Goal: Task Accomplishment & Management: Use online tool/utility

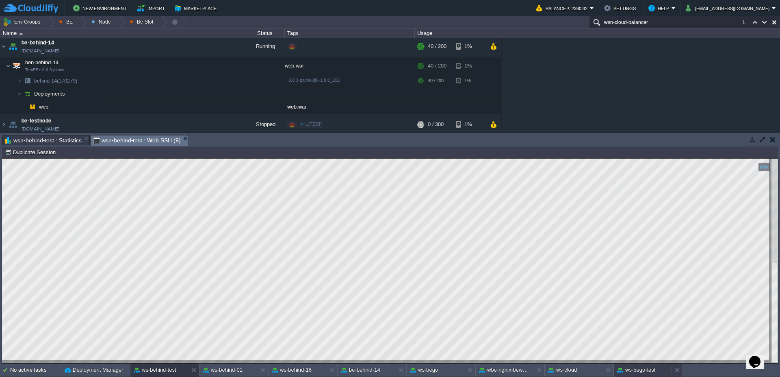
click at [641, 368] on button "ws-bego-test" at bounding box center [636, 370] width 38 height 8
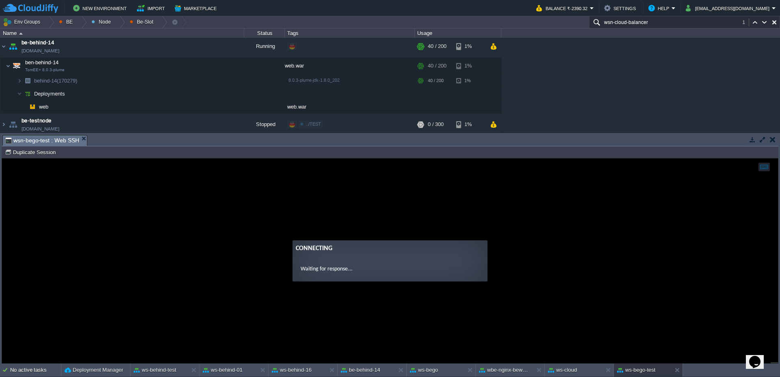
click at [34, 149] on button "Duplicate Session" at bounding box center [31, 151] width 53 height 7
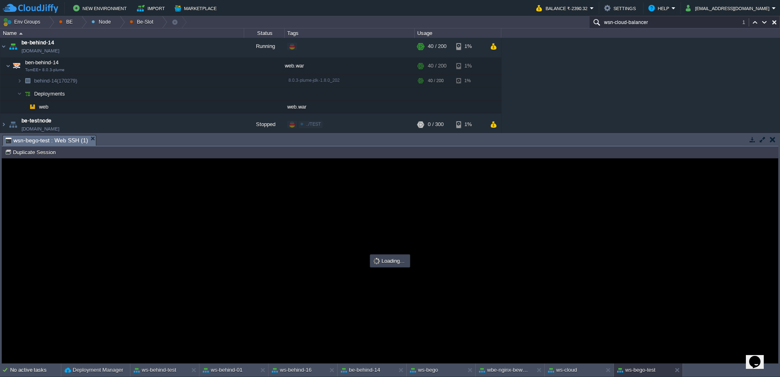
type input "#000000"
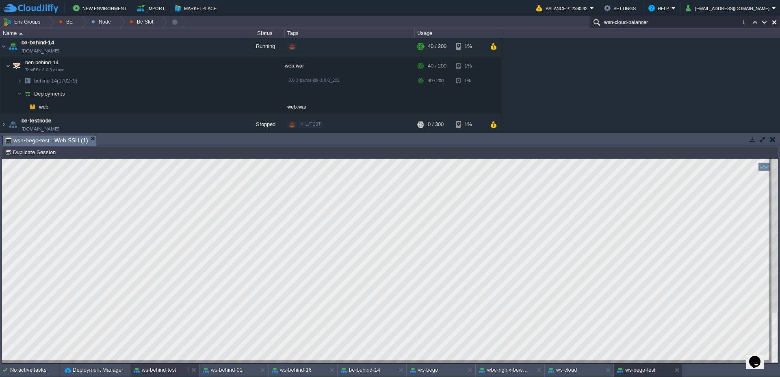
click at [153, 370] on button "ws-behind-test" at bounding box center [155, 370] width 43 height 8
click at [635, 372] on button "ws-bego-test" at bounding box center [636, 370] width 38 height 8
click at [51, 20] on div at bounding box center [48, 22] width 11 height 12
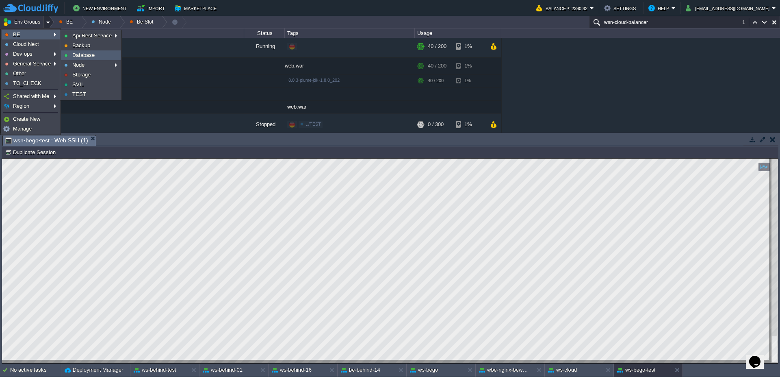
click at [84, 60] on li "Database" at bounding box center [91, 55] width 60 height 10
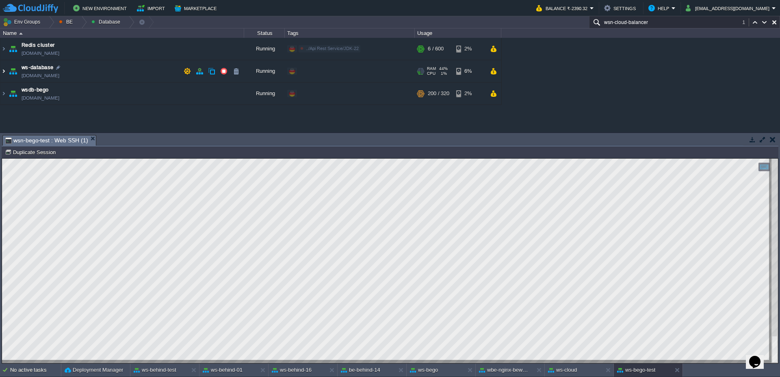
click at [2, 73] on img at bounding box center [3, 71] width 6 height 22
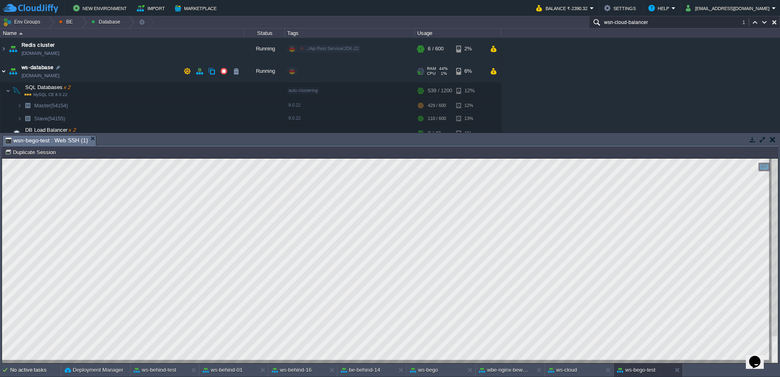
click at [2, 73] on img at bounding box center [3, 71] width 6 height 22
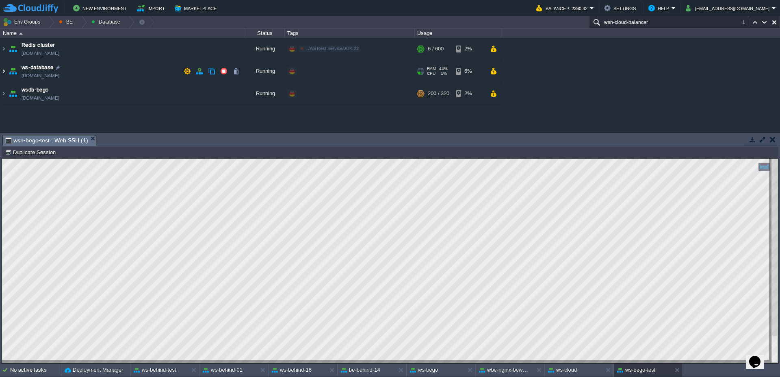
click at [2, 73] on img at bounding box center [3, 71] width 6 height 22
click at [6, 74] on img at bounding box center [3, 71] width 6 height 22
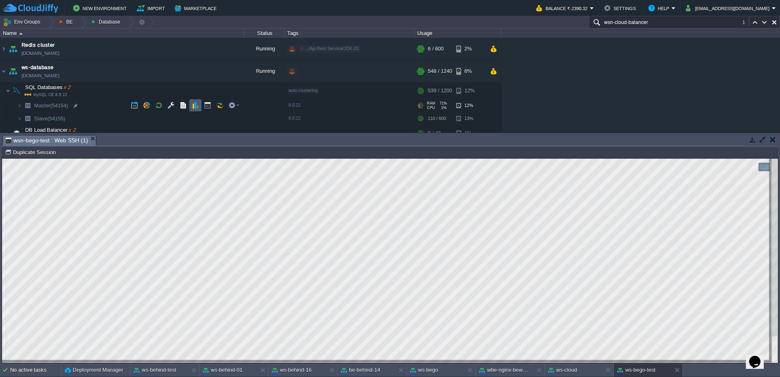
click at [197, 107] on button "button" at bounding box center [195, 105] width 7 height 7
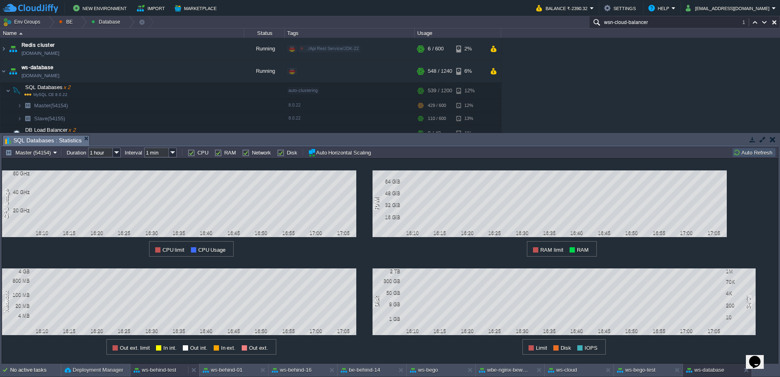
click at [160, 370] on button "ws-behind-test" at bounding box center [155, 370] width 43 height 8
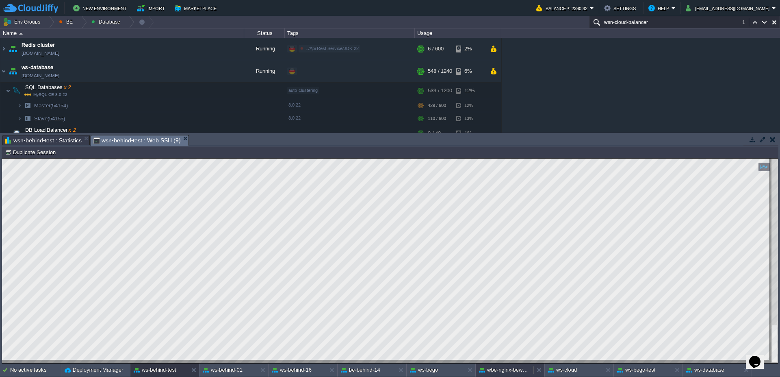
click at [507, 368] on button "wbe-nginx-beworld" at bounding box center [504, 370] width 51 height 8
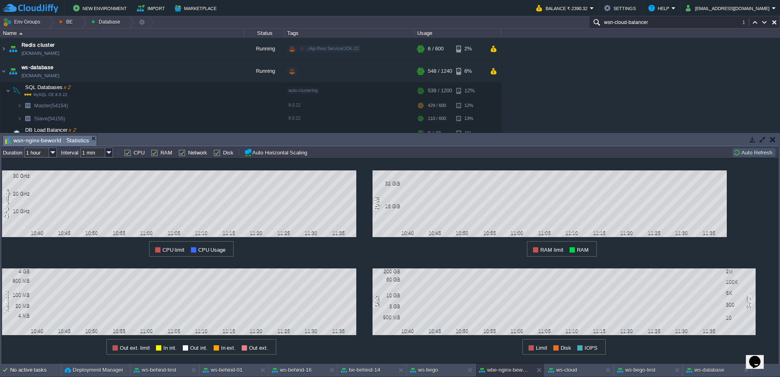
click at [756, 152] on button "Auto Refresh" at bounding box center [753, 152] width 41 height 7
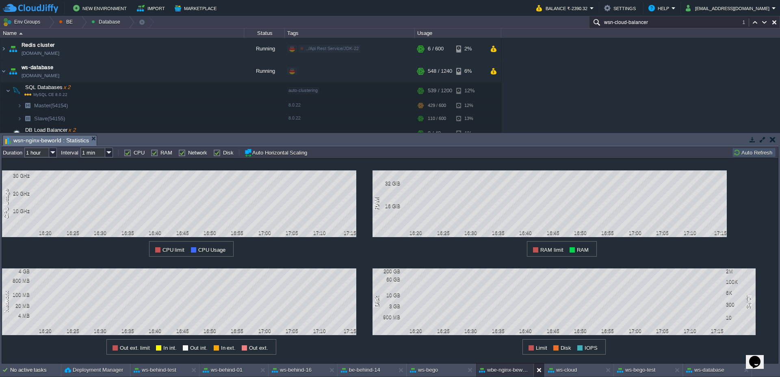
click at [540, 372] on button at bounding box center [541, 370] width 8 height 8
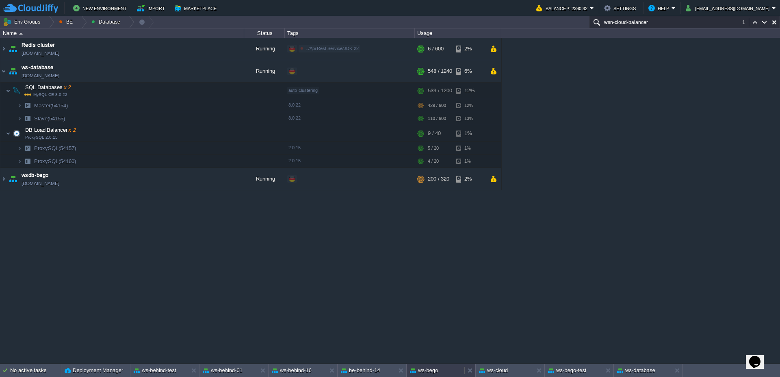
click at [438, 375] on div "ws-bego" at bounding box center [436, 370] width 58 height 13
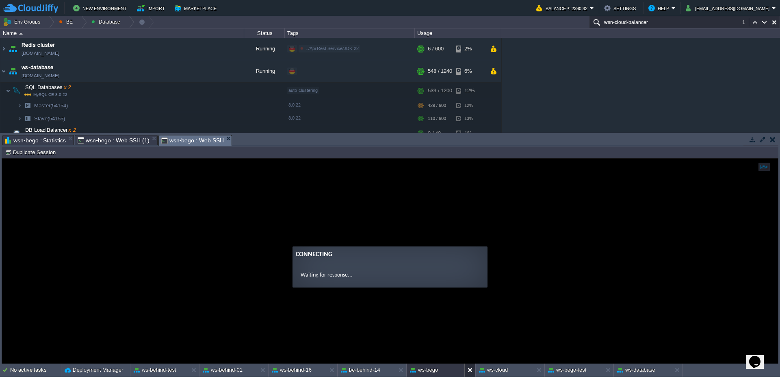
click at [469, 372] on button at bounding box center [472, 370] width 8 height 8
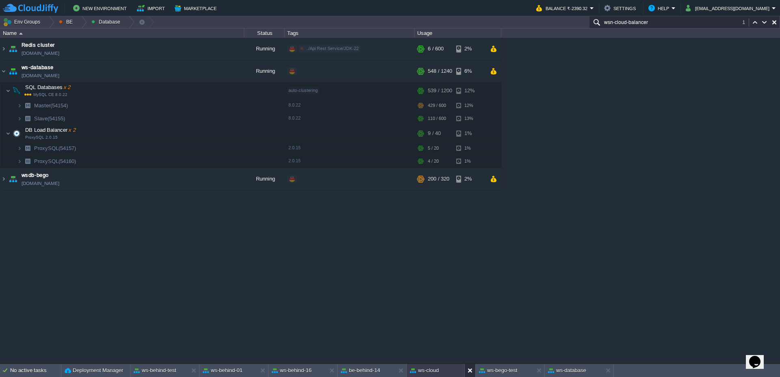
click at [466, 371] on div at bounding box center [469, 370] width 11 height 13
click at [372, 371] on button "be-behind-14" at bounding box center [360, 370] width 39 height 8
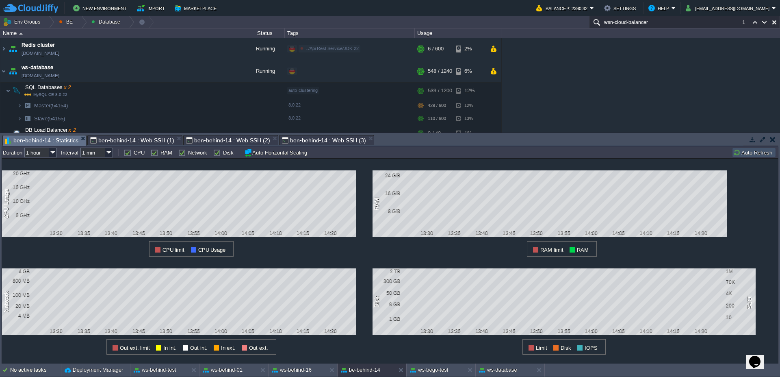
click at [750, 155] on button "Auto Refresh" at bounding box center [753, 152] width 41 height 7
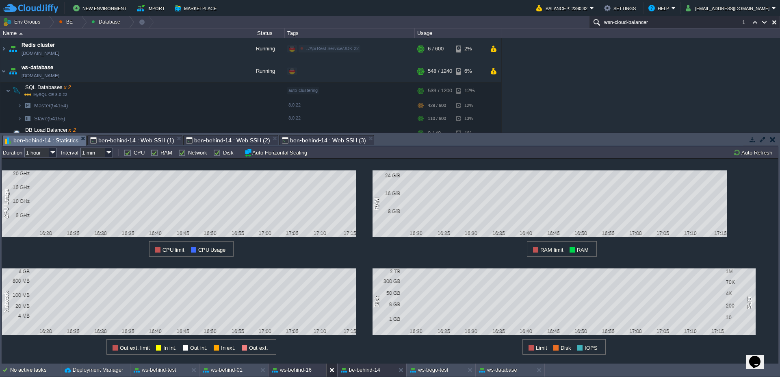
click at [329, 368] on div at bounding box center [331, 369] width 11 height 13
click at [373, 373] on button "ws-bego-test" at bounding box center [360, 370] width 38 height 8
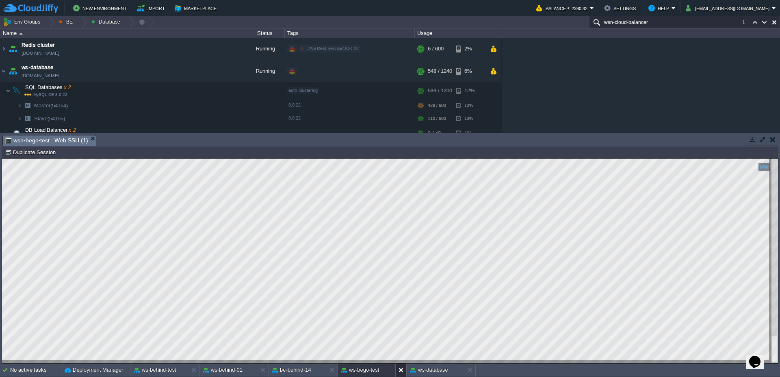
click at [401, 370] on button at bounding box center [403, 370] width 8 height 8
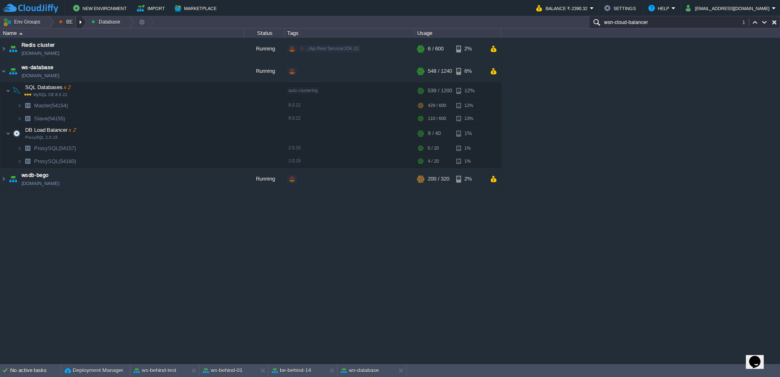
click at [79, 19] on div at bounding box center [81, 22] width 11 height 12
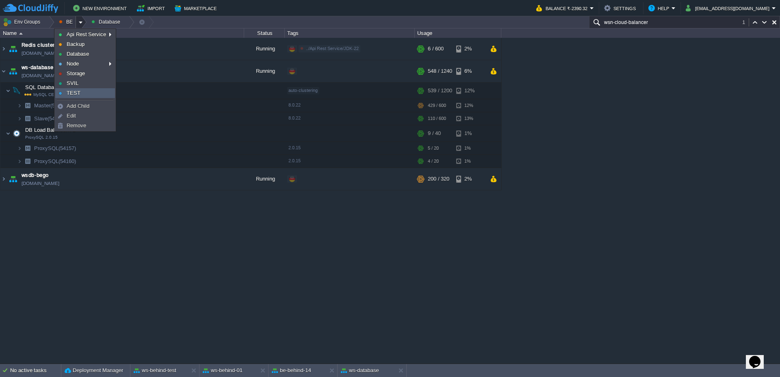
click at [78, 94] on span "TEST" at bounding box center [74, 93] width 14 height 6
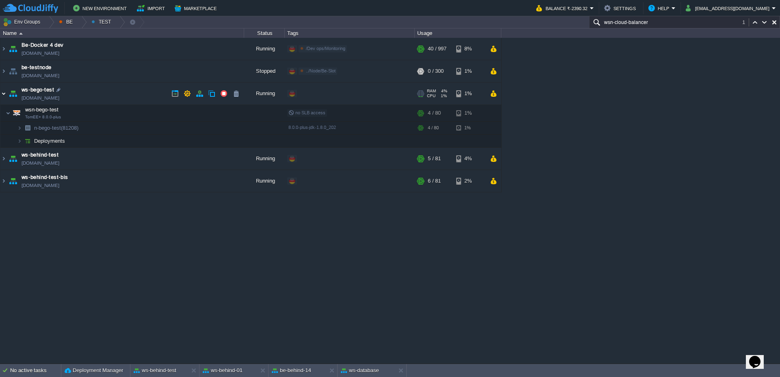
click at [0, 93] on img at bounding box center [3, 93] width 6 height 22
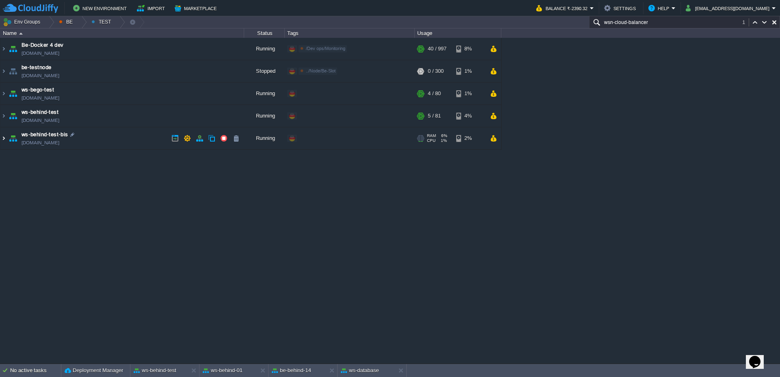
click at [0, 141] on img at bounding box center [3, 138] width 6 height 22
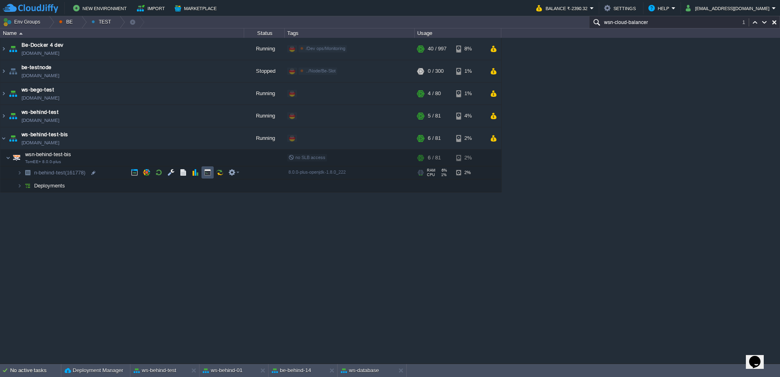
click at [206, 171] on button "button" at bounding box center [207, 172] width 7 height 7
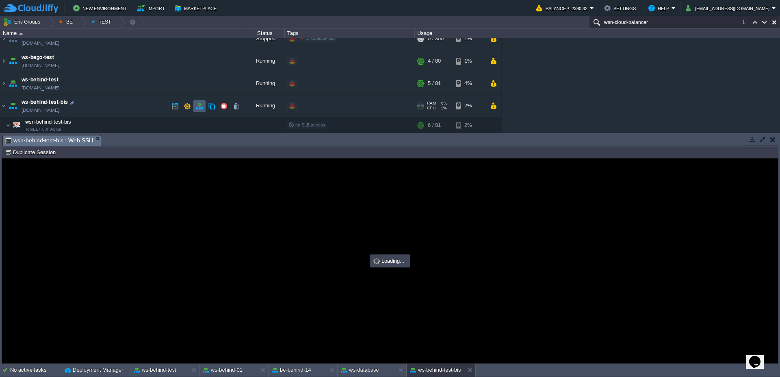
scroll to position [49, 0]
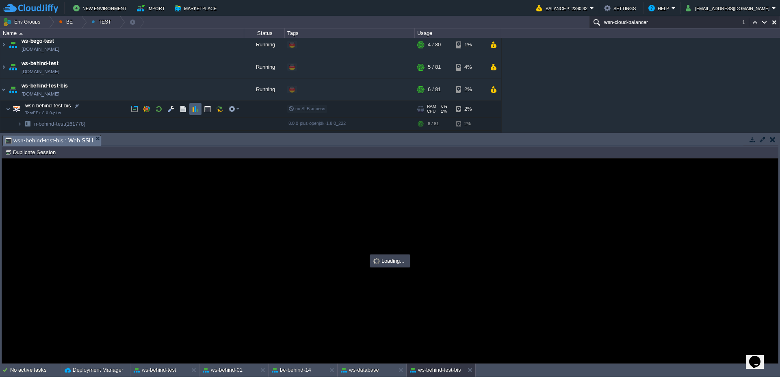
click at [197, 106] on button "button" at bounding box center [195, 108] width 7 height 7
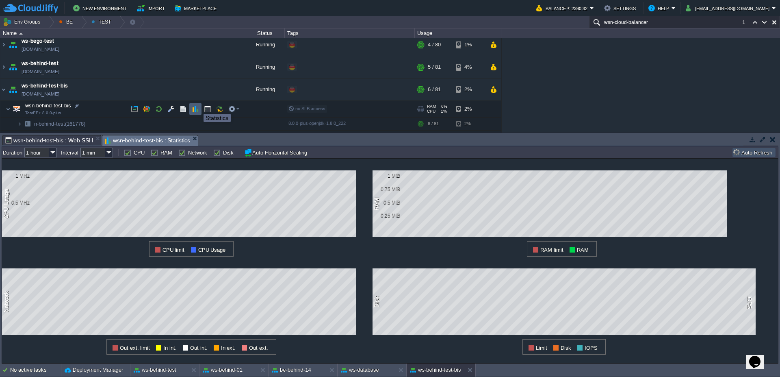
scroll to position [0, 0]
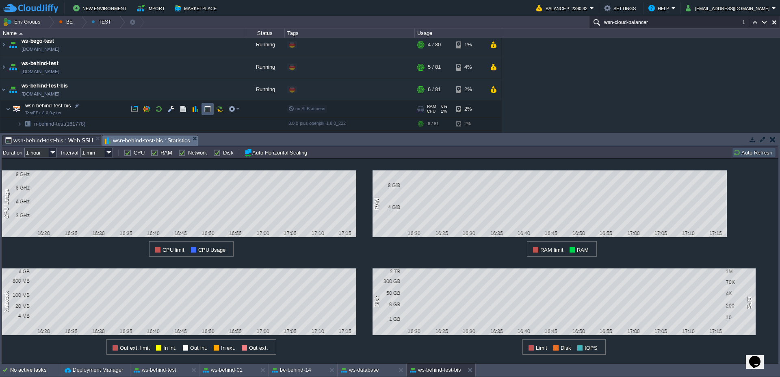
click at [208, 113] on td at bounding box center [207, 109] width 12 height 12
type input "#000000"
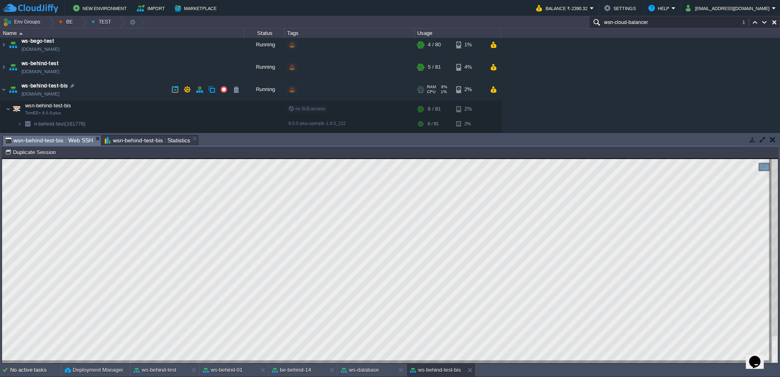
scroll to position [11, 60]
type textarea "3860"
click at [171, 108] on button "button" at bounding box center [170, 108] width 7 height 7
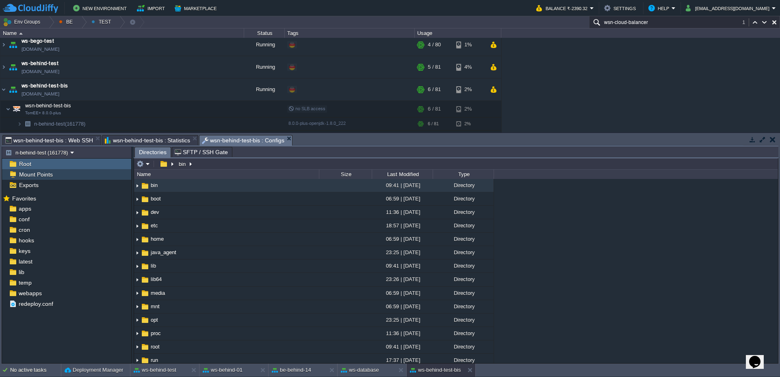
click at [32, 174] on span "Mount Points" at bounding box center [35, 174] width 37 height 7
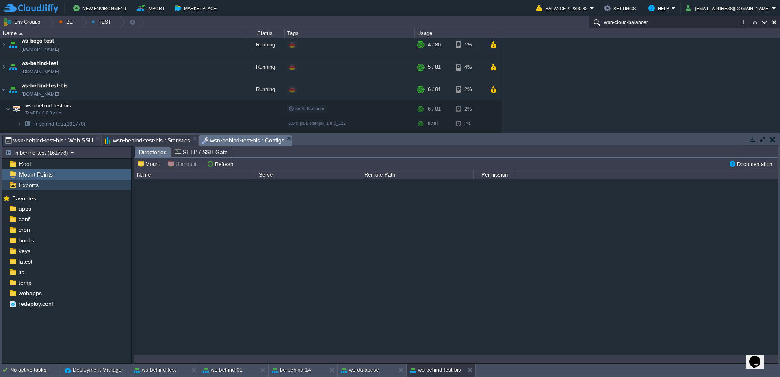
click at [29, 186] on span "Exports" at bounding box center [28, 184] width 22 height 7
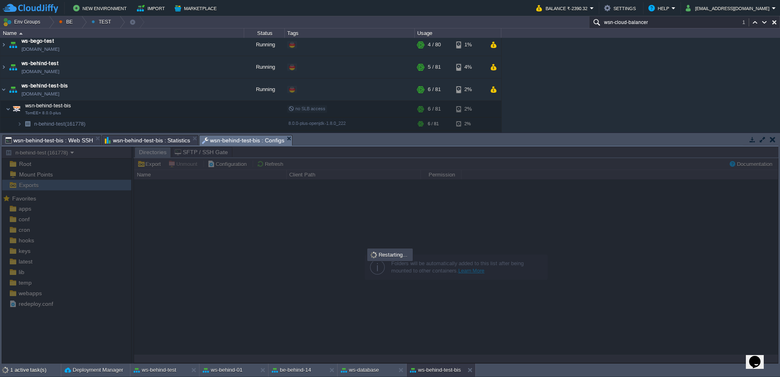
click at [150, 140] on span "wsn-behind-test-bis : Statistics" at bounding box center [148, 140] width 86 height 10
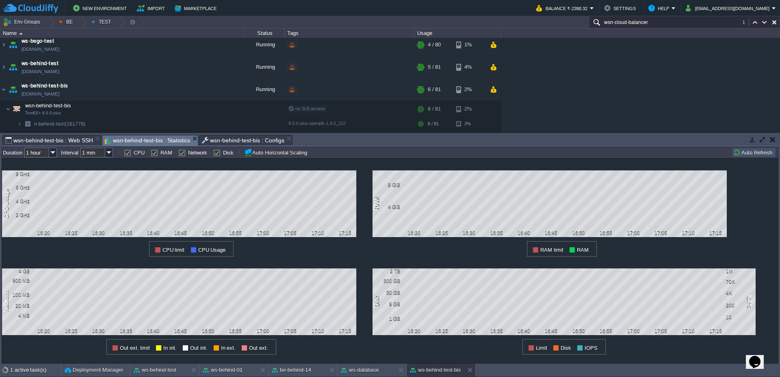
click at [75, 144] on span "wsn-behind-test-bis : Web SSH" at bounding box center [49, 140] width 88 height 10
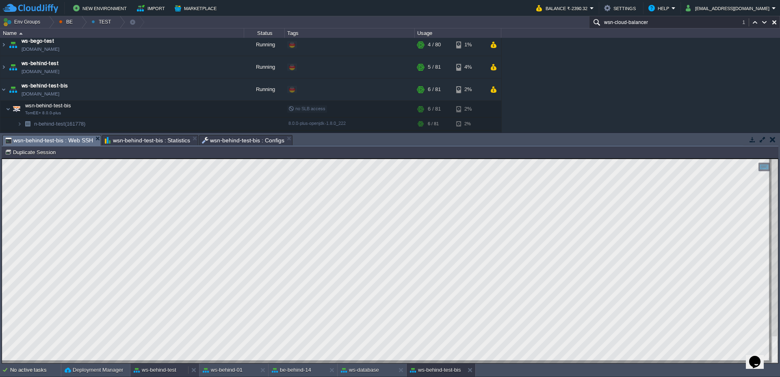
click at [162, 375] on div "ws-behind-test" at bounding box center [159, 369] width 58 height 13
